Goal: Task Accomplishment & Management: Manage account settings

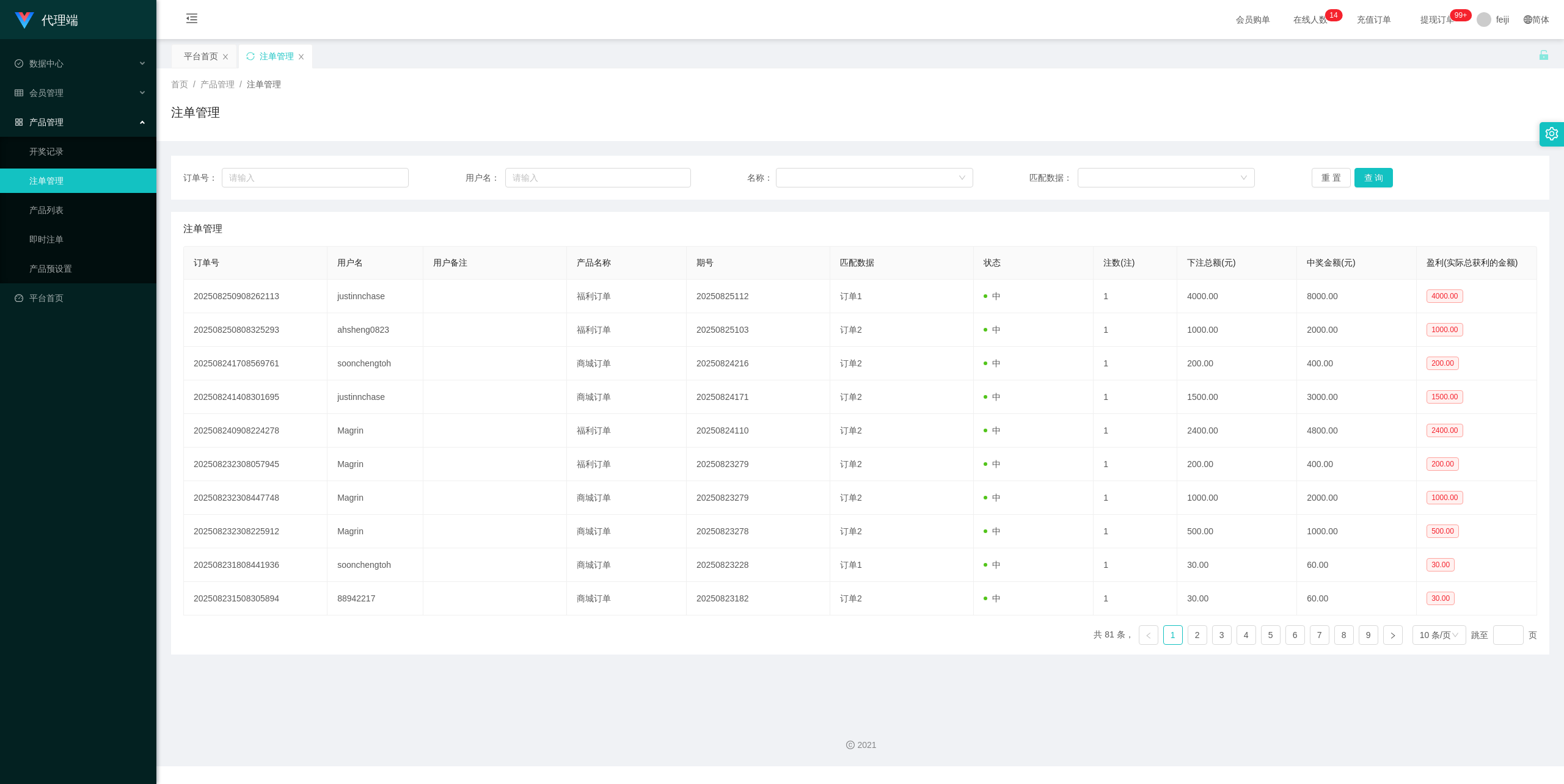
drag, startPoint x: 448, startPoint y: 108, endPoint x: 427, endPoint y: 106, distance: 21.1
click at [447, 108] on div "注单管理" at bounding box center [860, 117] width 1378 height 28
click at [1496, 17] on span "feiji" at bounding box center [1502, 19] width 13 height 39
click at [1489, 59] on li "退出登录" at bounding box center [1503, 54] width 91 height 19
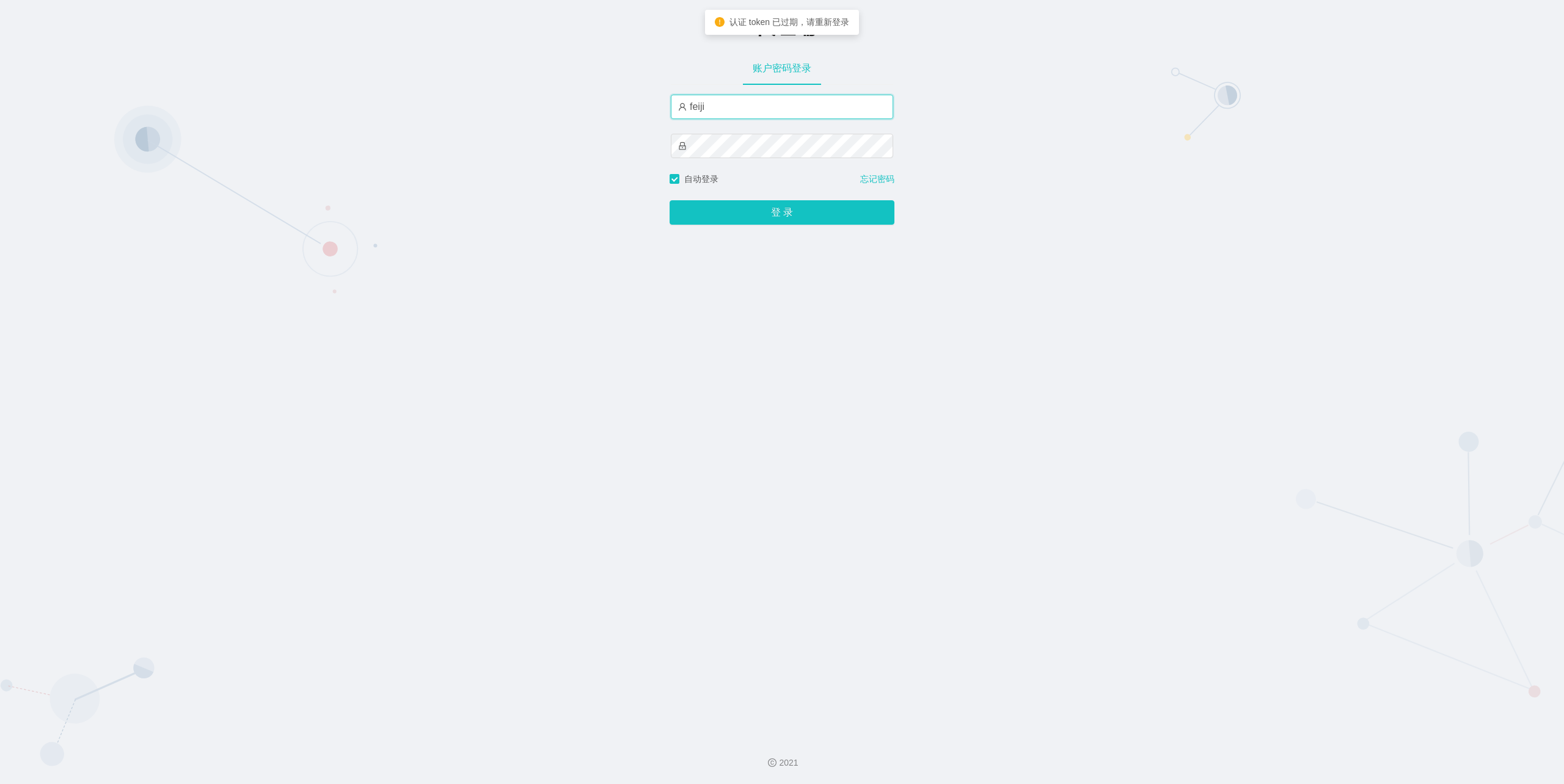
click at [739, 112] on input "feiji" at bounding box center [782, 106] width 222 height 25
type input "xiaohei06"
click at [773, 208] on button "登 录" at bounding box center [782, 213] width 225 height 25
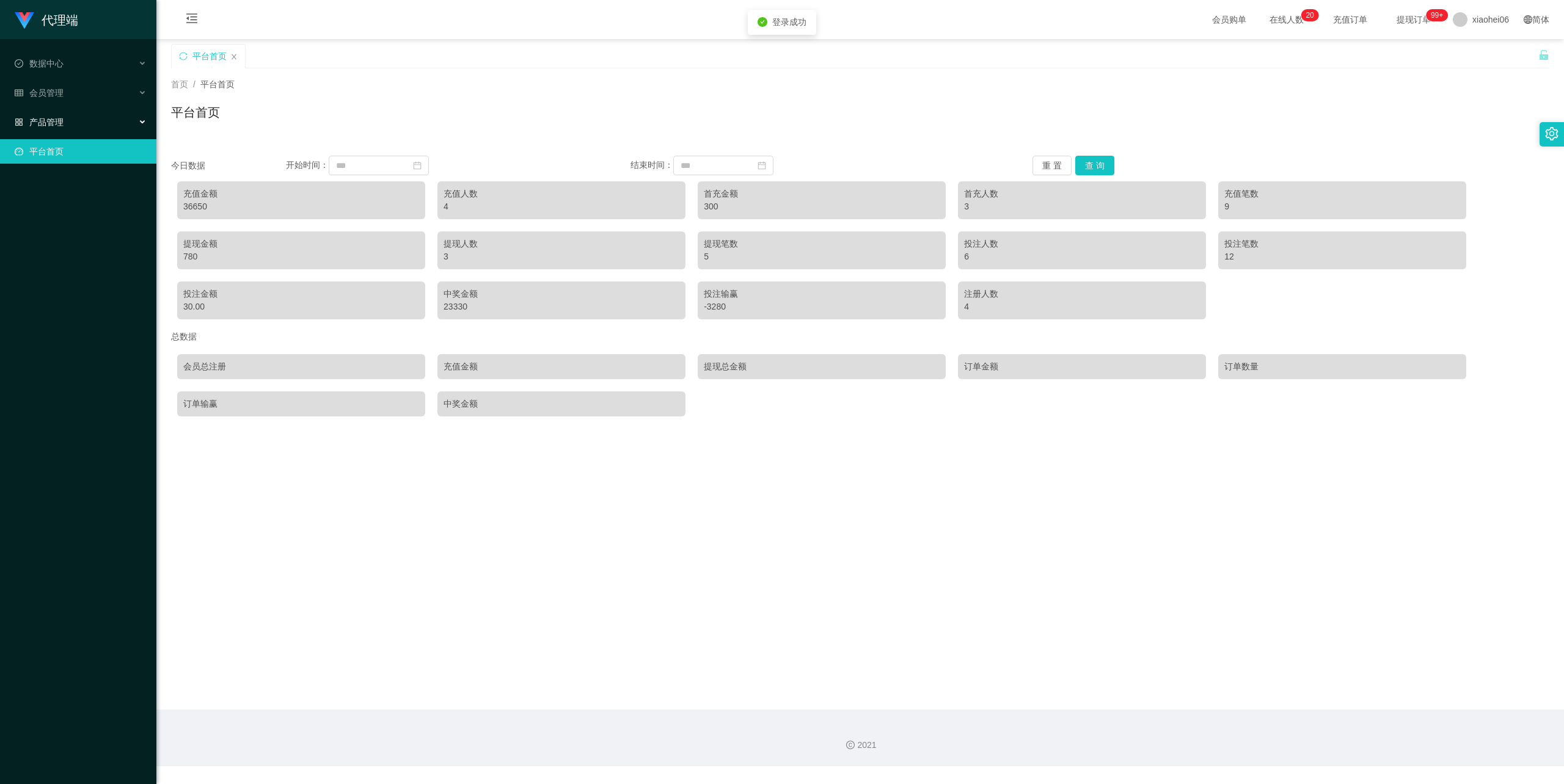
click at [56, 110] on div "产品管理" at bounding box center [78, 122] width 156 height 25
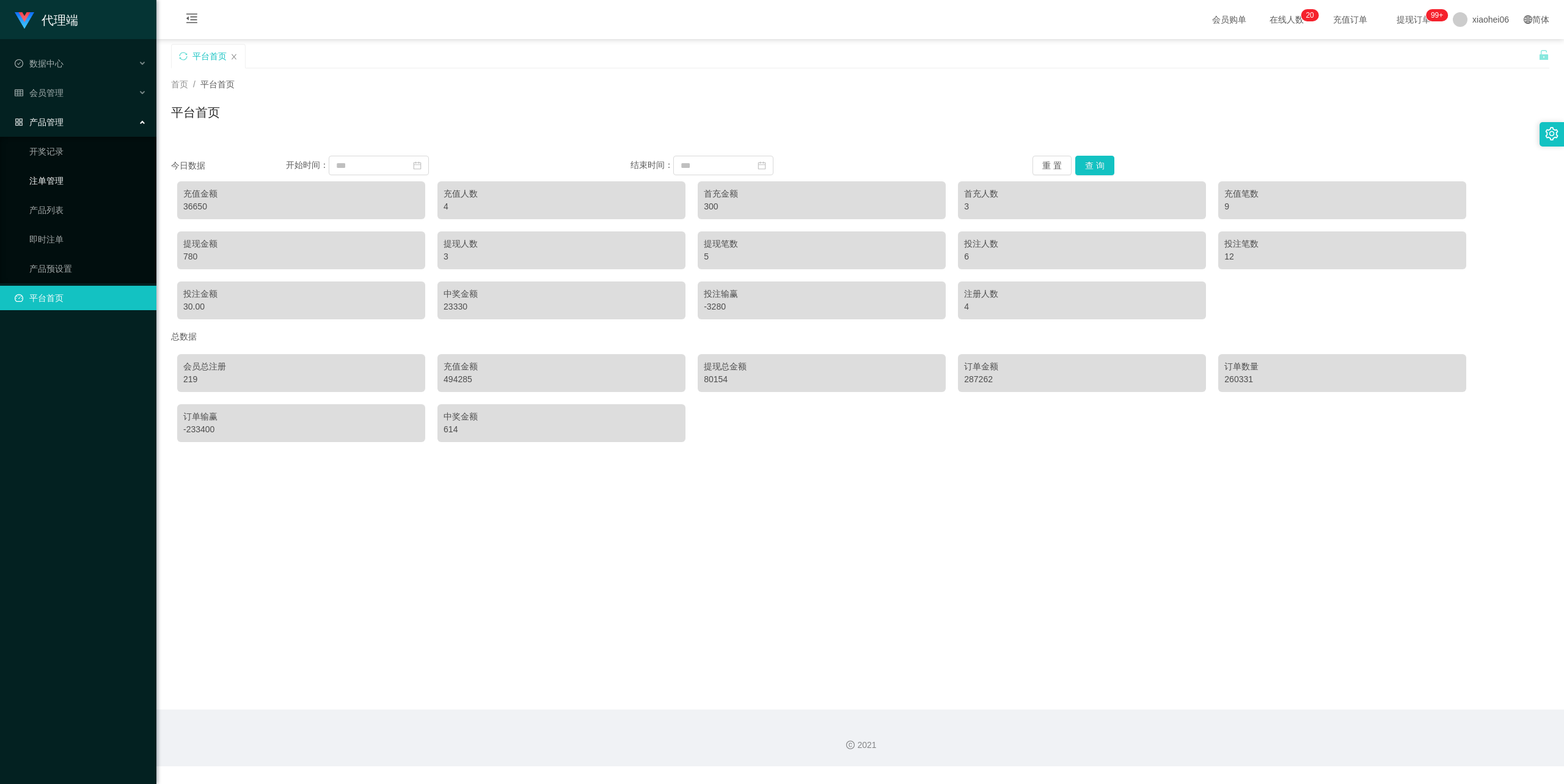
click at [48, 177] on link "注单管理" at bounding box center [88, 181] width 117 height 25
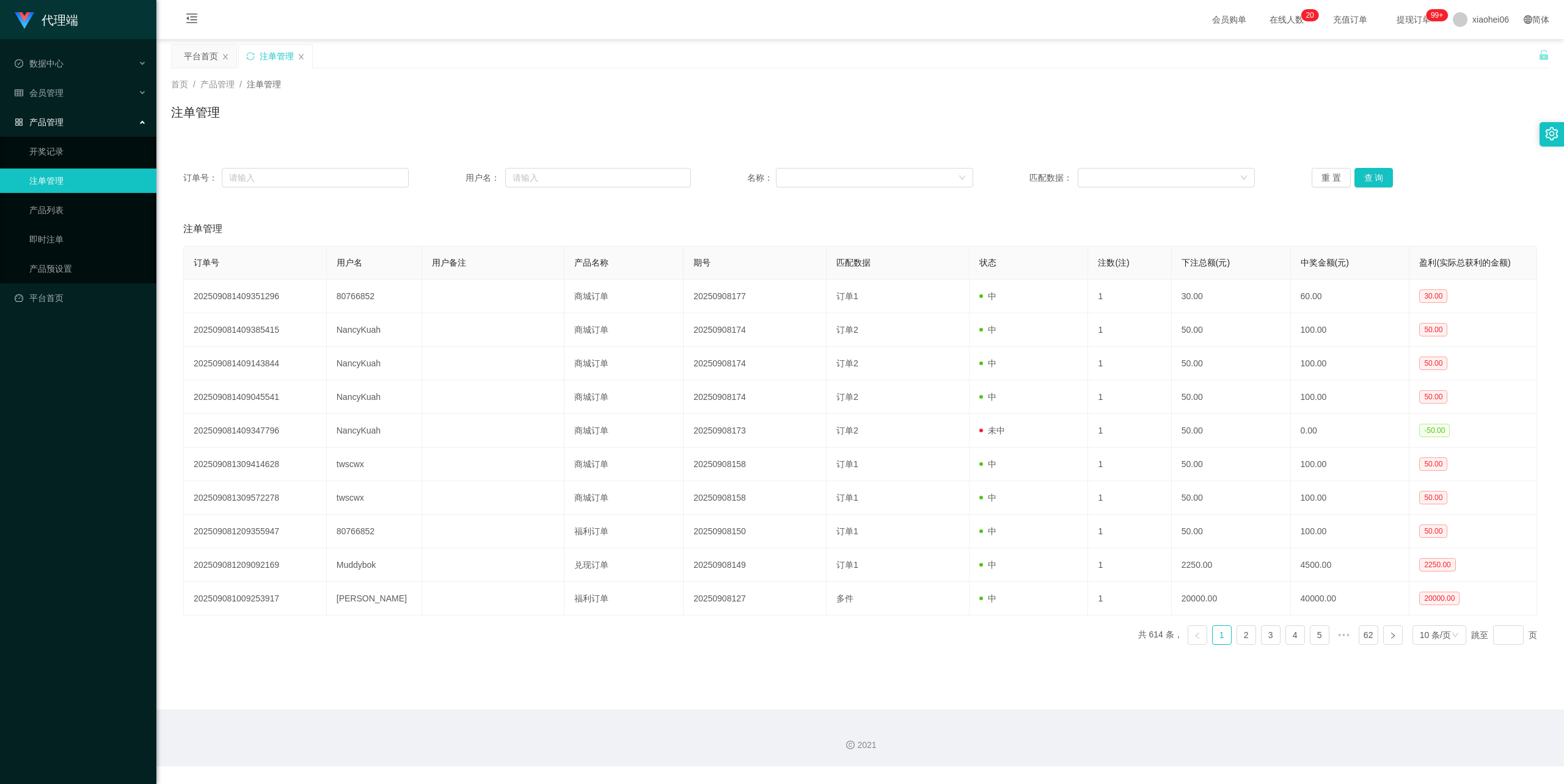
click at [476, 129] on div "注单管理" at bounding box center [860, 117] width 1378 height 28
